Goal: Navigation & Orientation: Find specific page/section

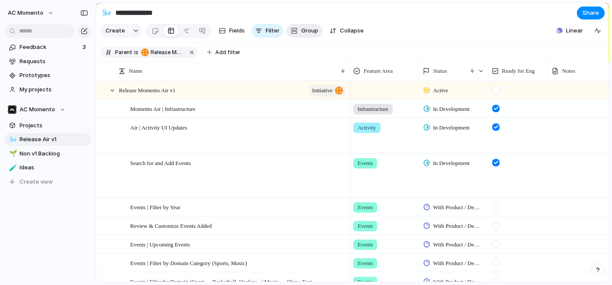
click at [310, 26] on button "Group" at bounding box center [304, 31] width 36 height 14
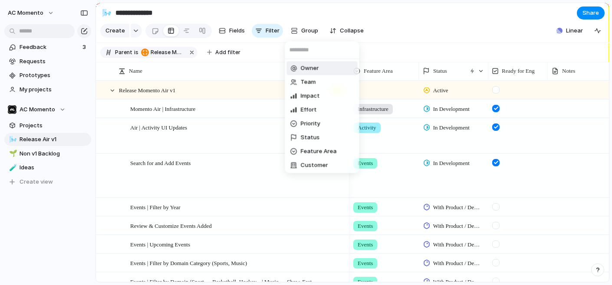
click at [412, 36] on div "Owner Team Impact Effort Priority Status Feature Area Customer Ready for Eng Cr…" at bounding box center [306, 142] width 612 height 285
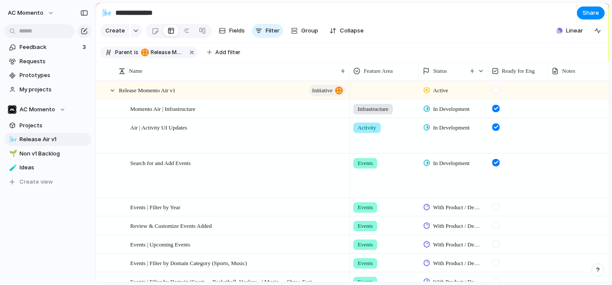
click at [450, 35] on section "Create Fields Filter Group Zoom Collapse Linear" at bounding box center [352, 32] width 513 height 21
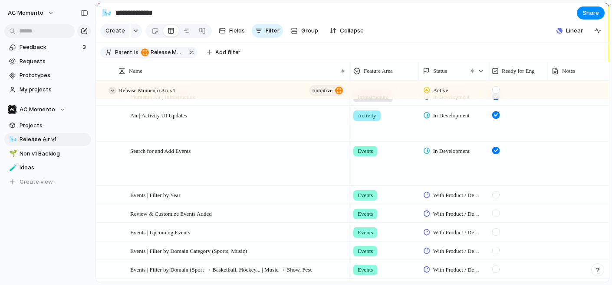
click at [111, 93] on div at bounding box center [112, 91] width 8 height 8
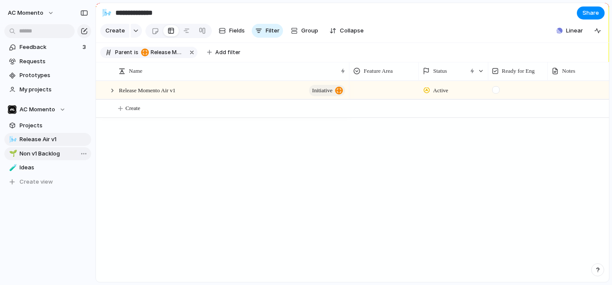
click at [40, 157] on span "Non v1 Backlog" at bounding box center [54, 154] width 69 height 9
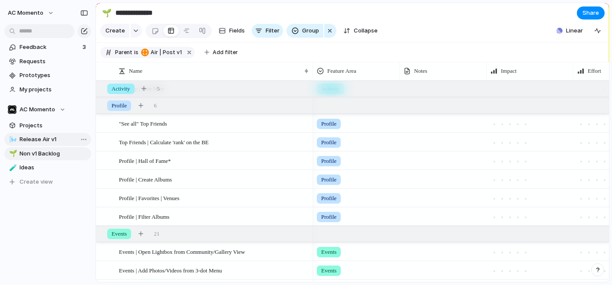
click at [44, 144] on link "🌬️ Release Air v1" at bounding box center [47, 139] width 87 height 13
type input "**********"
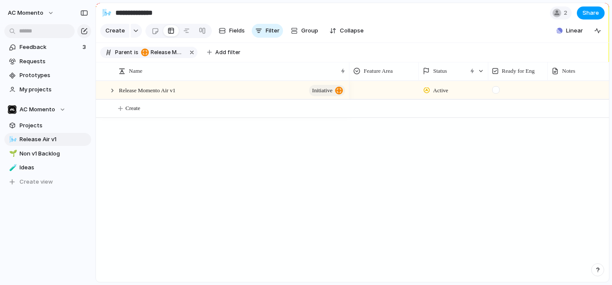
click at [506, 12] on span "Share" at bounding box center [590, 13] width 16 height 9
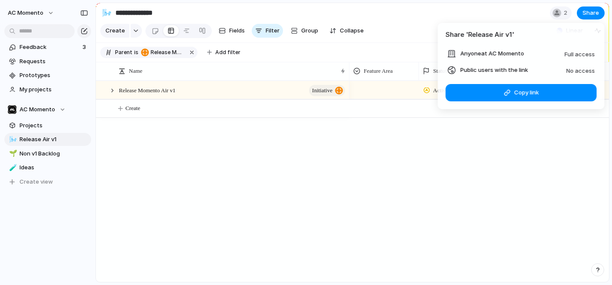
click at [118, 95] on div "Share ' Release Air v1 ' Anyone at AC Momento Full access Public users with the…" at bounding box center [306, 142] width 612 height 285
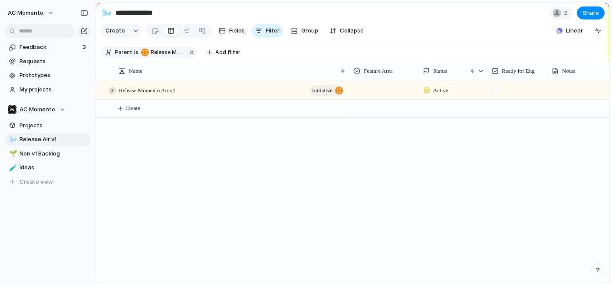
click at [112, 90] on div at bounding box center [112, 91] width 8 height 8
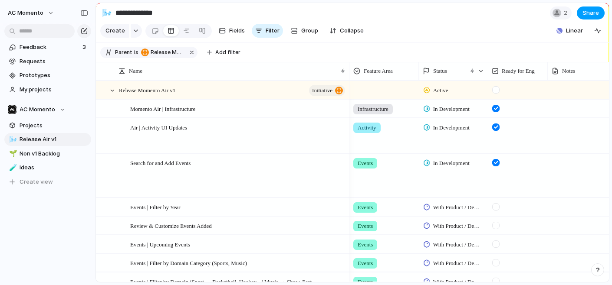
click at [506, 9] on span "Share" at bounding box center [590, 13] width 16 height 9
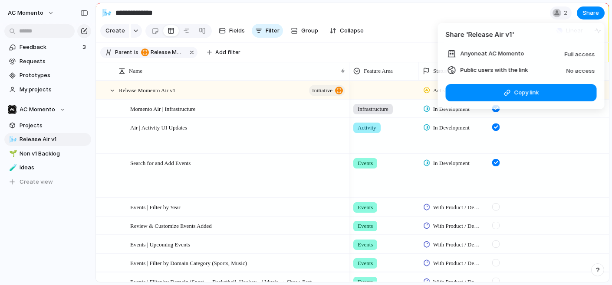
click at [506, 82] on article "Share ' Release Air v1 ' Anyone at AC Momento Full access Public users with the…" at bounding box center [521, 66] width 167 height 86
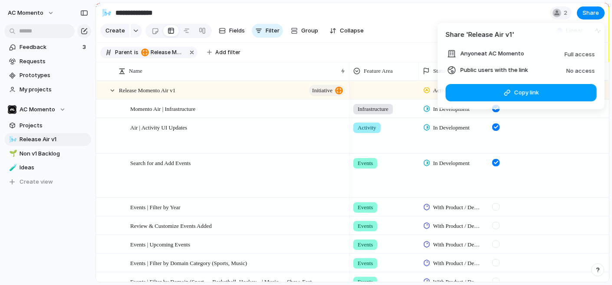
click at [506, 89] on div "button" at bounding box center [506, 92] width 7 height 7
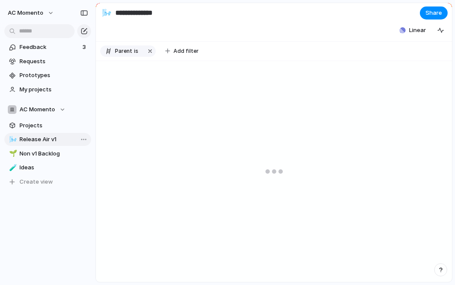
click at [35, 140] on span "Release Air v1" at bounding box center [54, 139] width 69 height 9
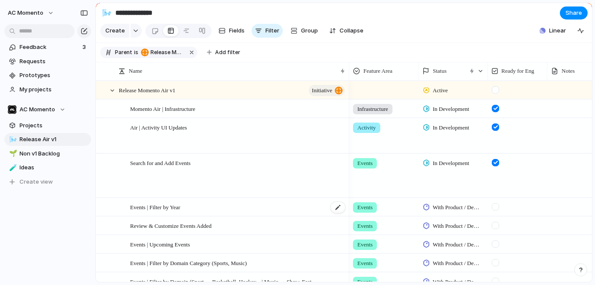
scroll to position [14, 0]
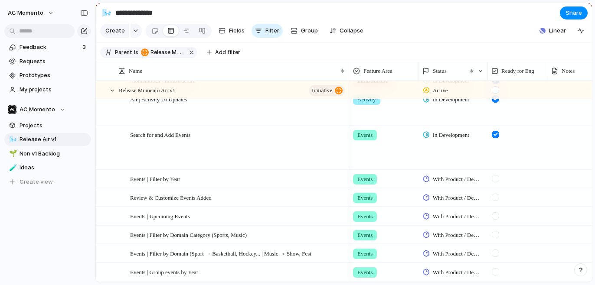
click at [455, 179] on div at bounding box center [495, 178] width 7 height 7
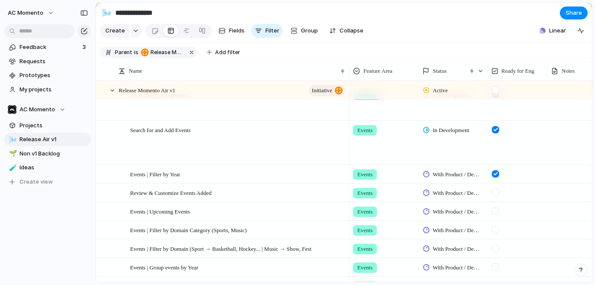
click at [455, 173] on div at bounding box center [495, 173] width 7 height 7
